Goal: Information Seeking & Learning: Learn about a topic

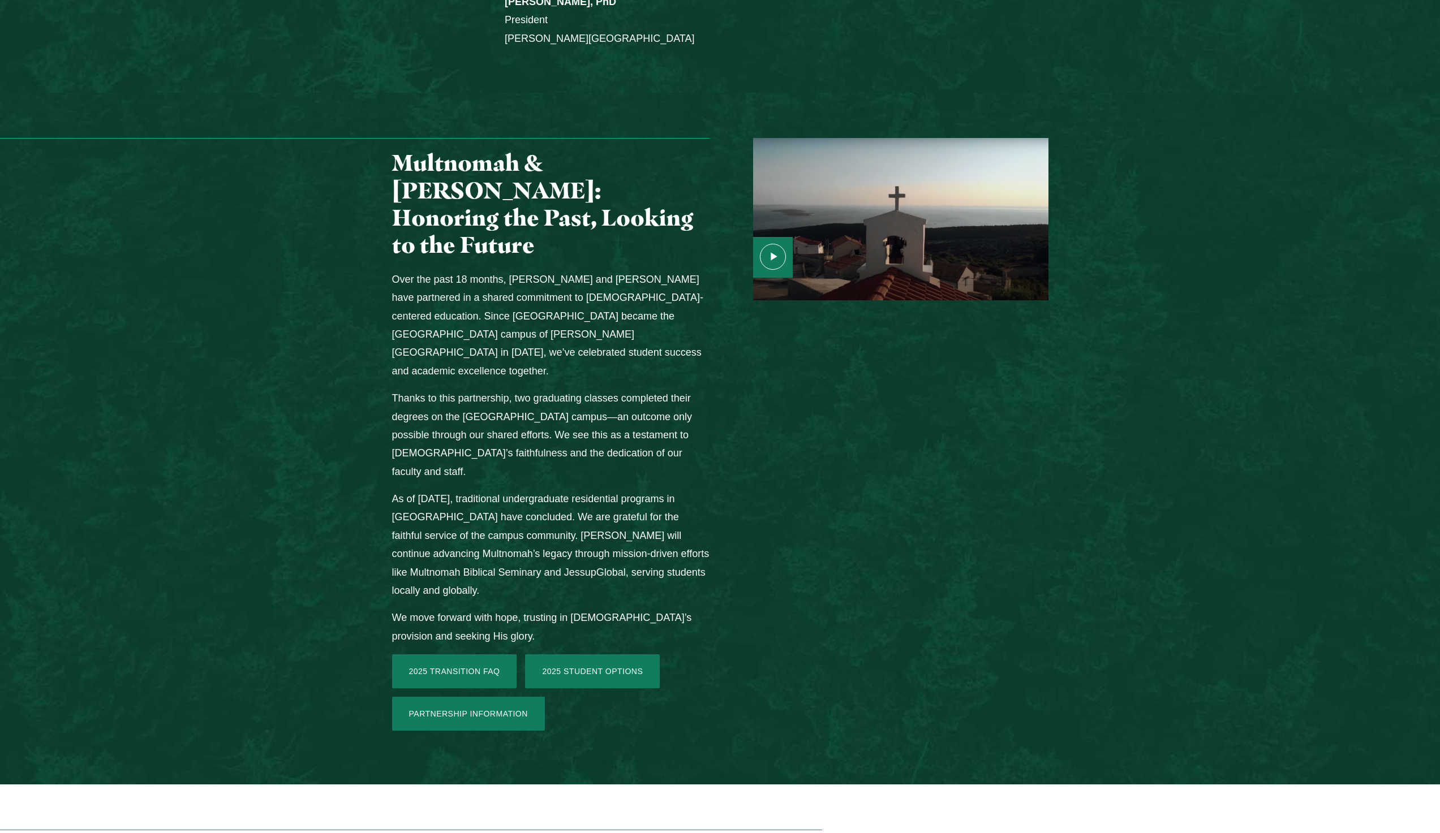
scroll to position [1301, 0]
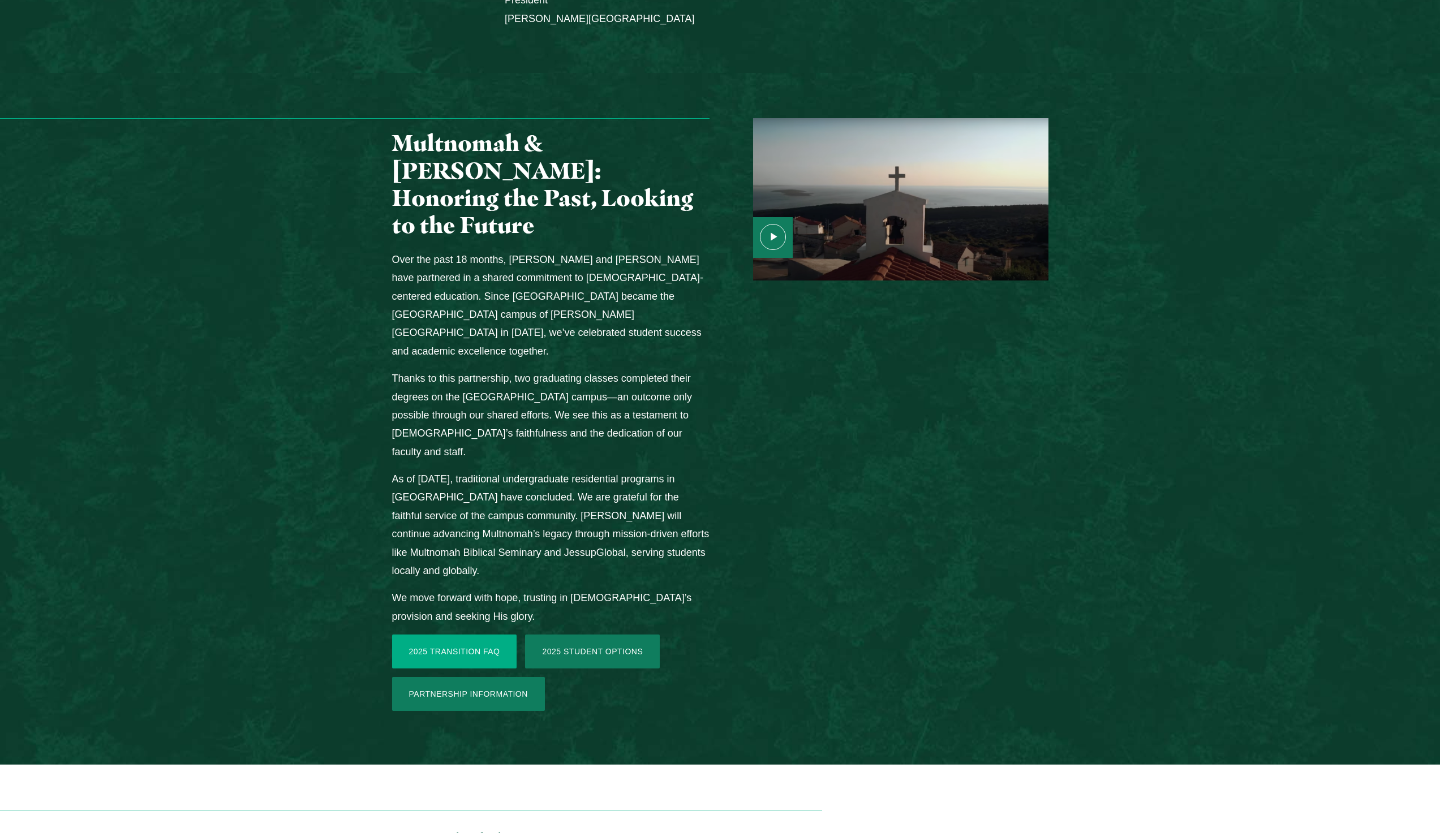
click at [433, 635] on link "2025 Transition FAQ" at bounding box center [454, 652] width 125 height 34
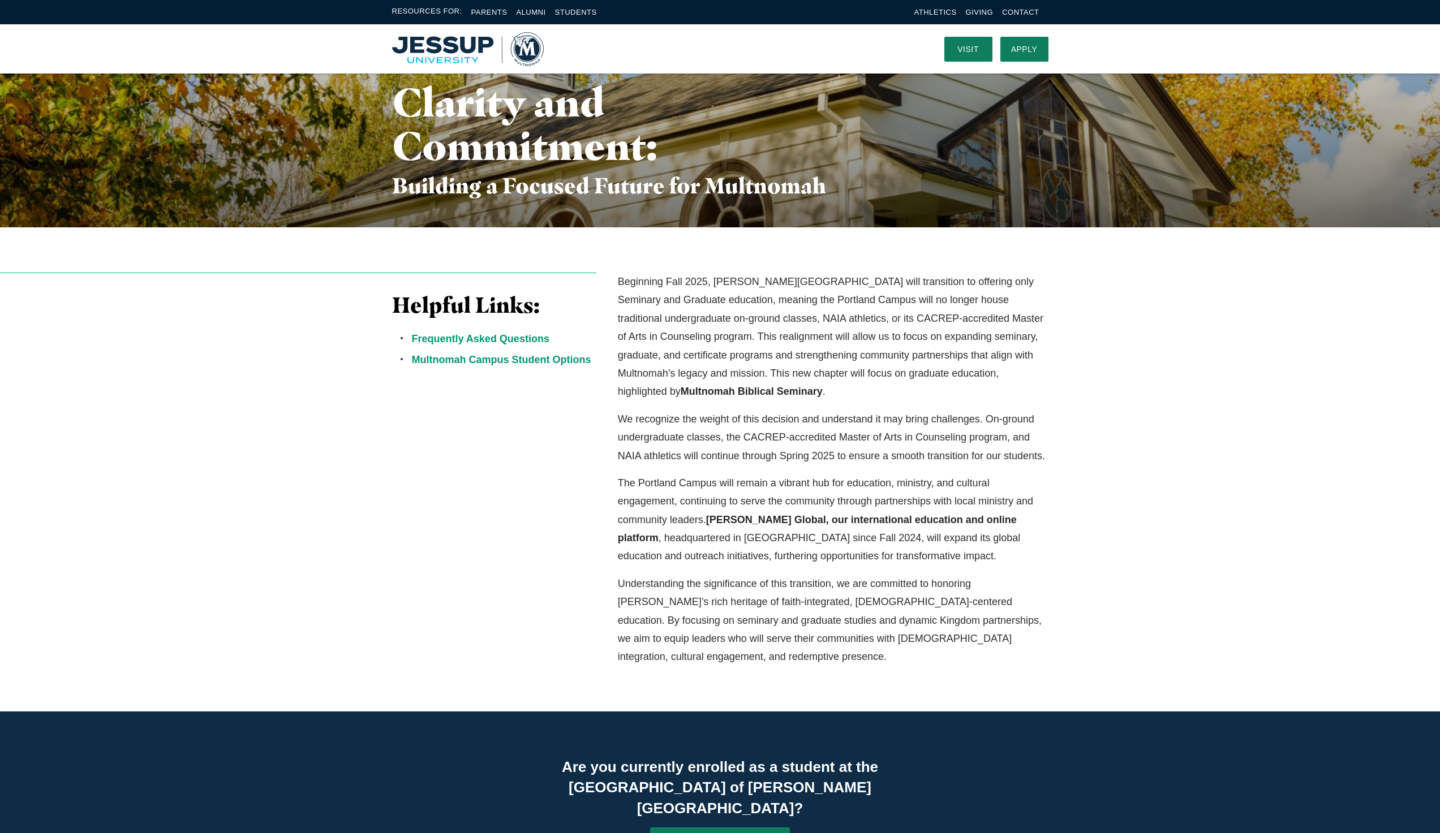
scroll to position [113, 0]
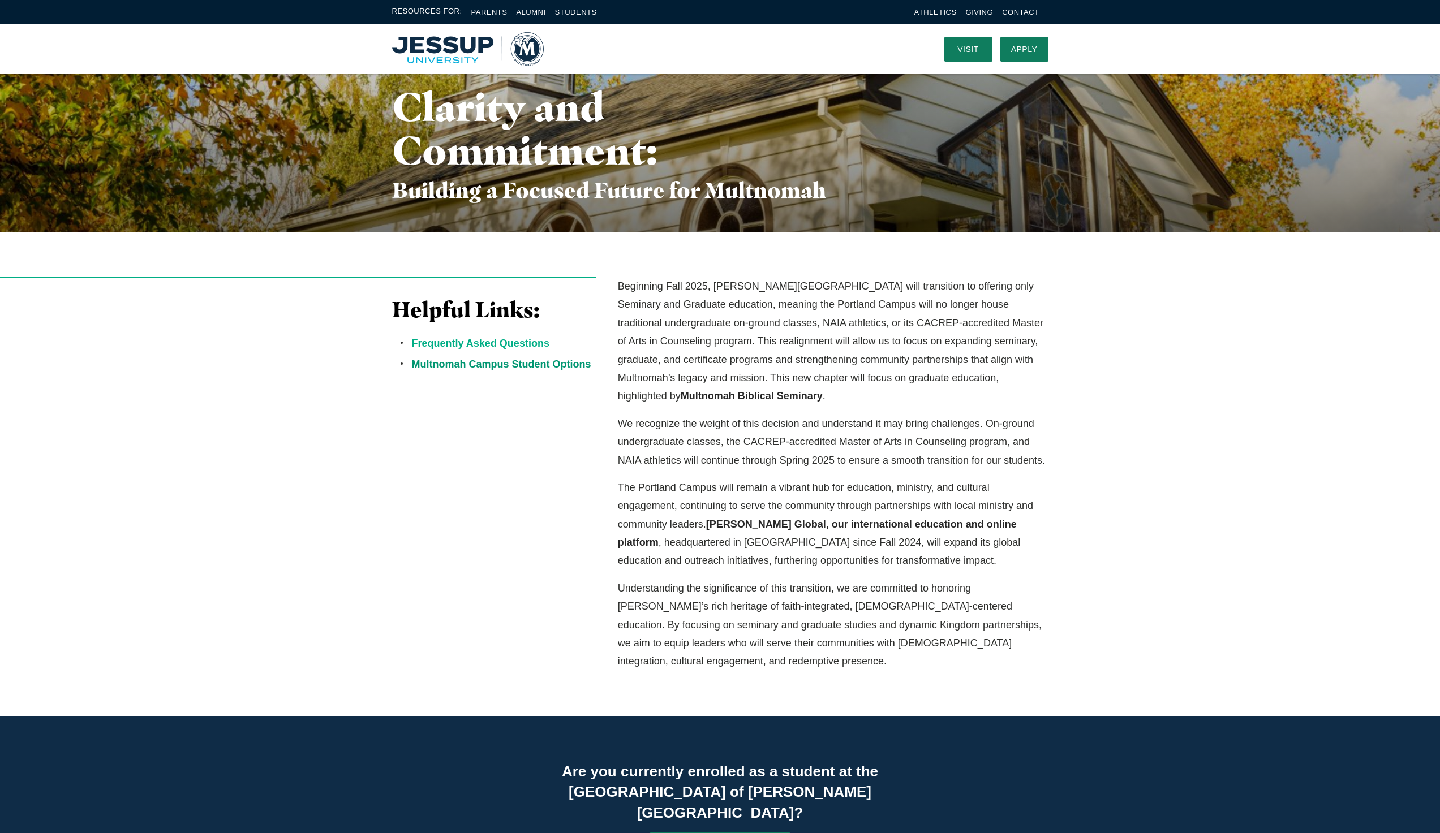
click at [522, 344] on link "Frequently Asked Questions" at bounding box center [480, 343] width 137 height 11
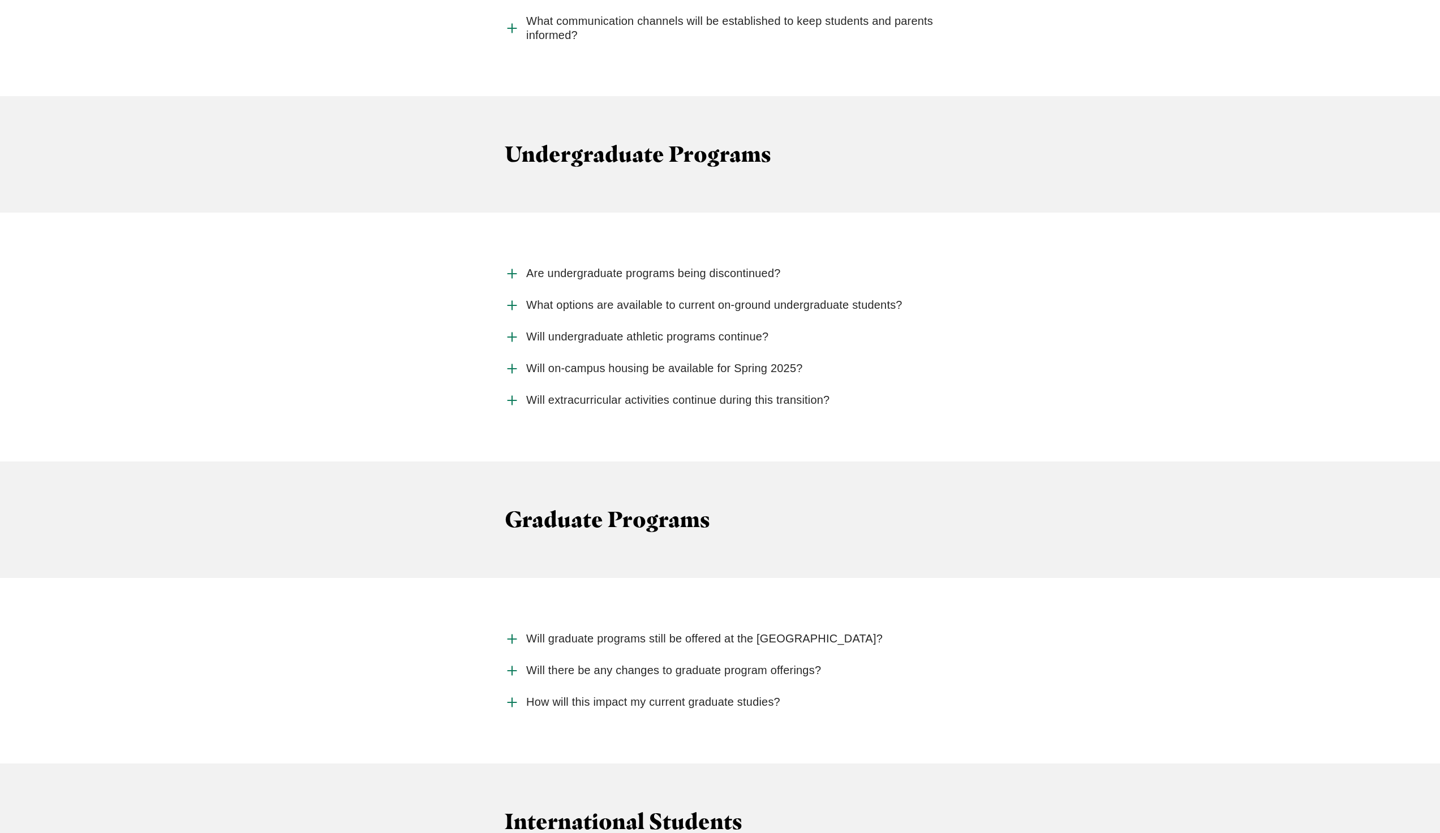
scroll to position [1494, 0]
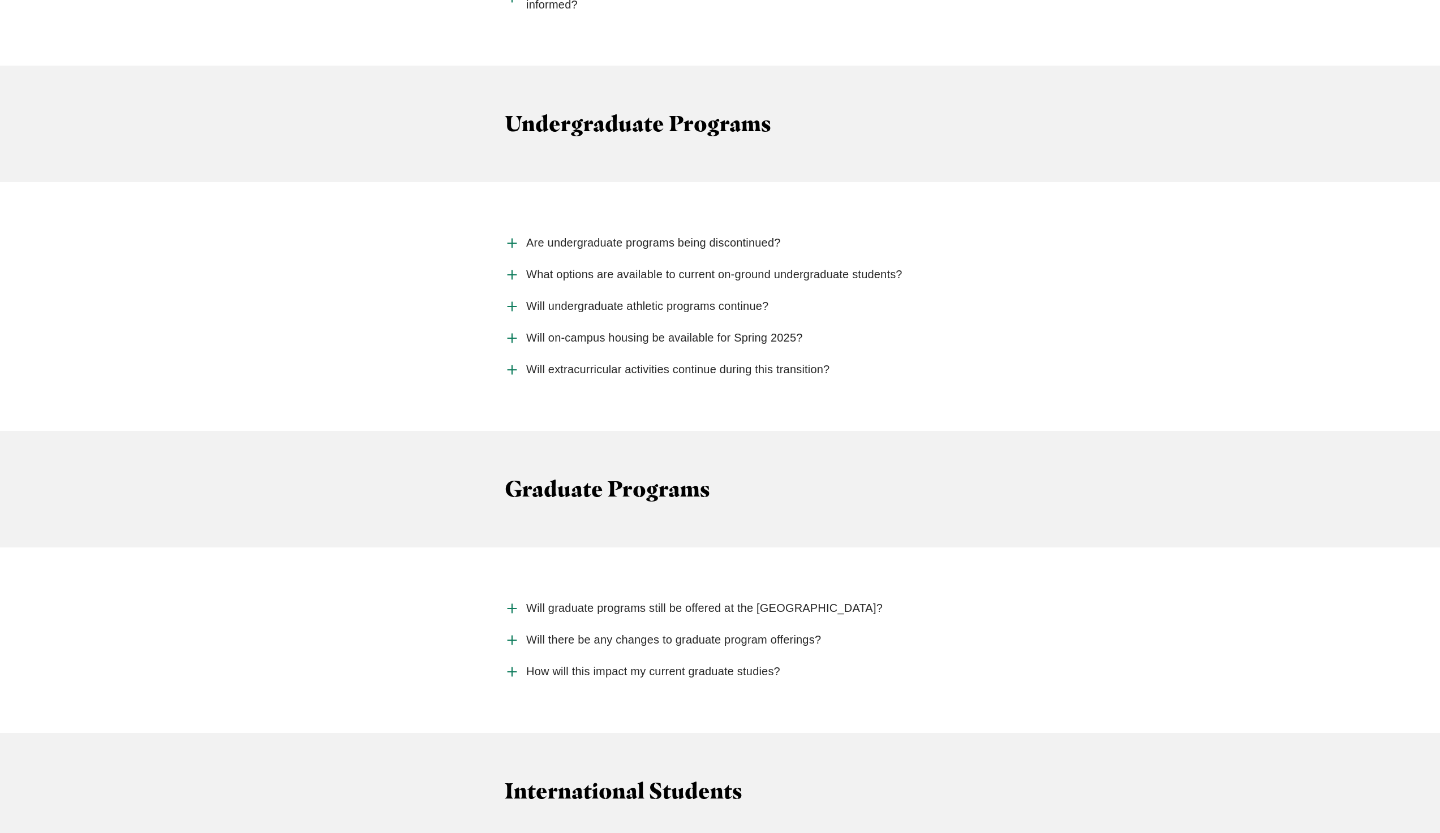
click at [514, 299] on icon "Accordion" at bounding box center [512, 306] width 15 height 15
click at [0, 0] on input "Will undergraduate athletic programs continue?" at bounding box center [0, 0] width 0 height 0
